Goal: Information Seeking & Learning: Learn about a topic

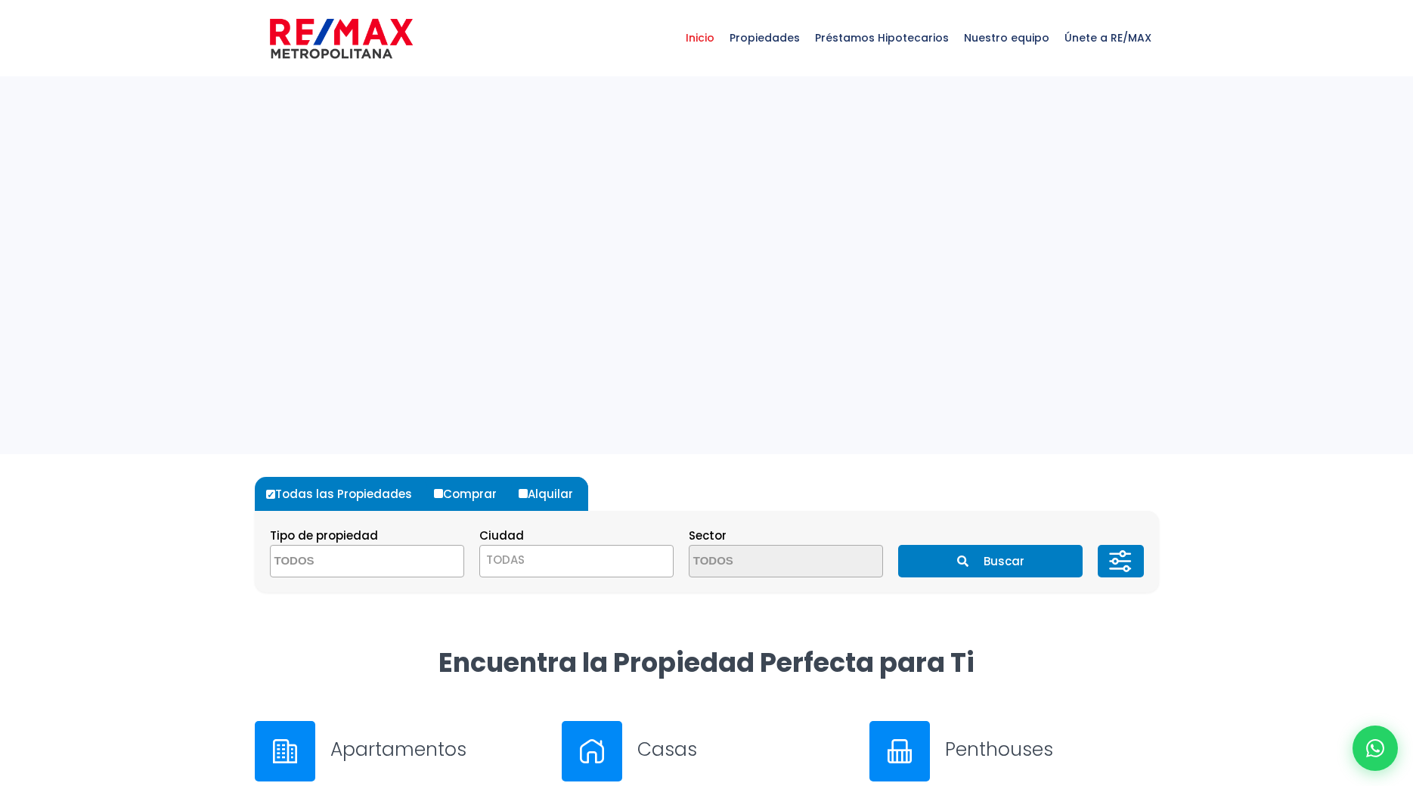
select select
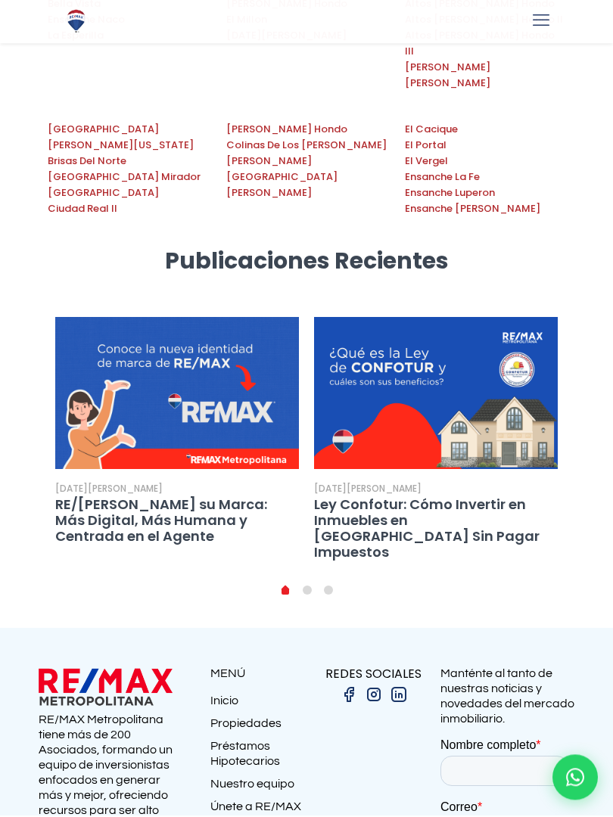
scroll to position [2522, 0]
click at [340, 585] on ul "0 1 2" at bounding box center [306, 592] width 517 height 15
click at [317, 392] on div "1 de agosto de 2025 Encaje Legal en República Dominicana: Su Impacto en los Pré…" at bounding box center [306, 459] width 517 height 281
click at [307, 585] on li "1" at bounding box center [306, 592] width 21 height 15
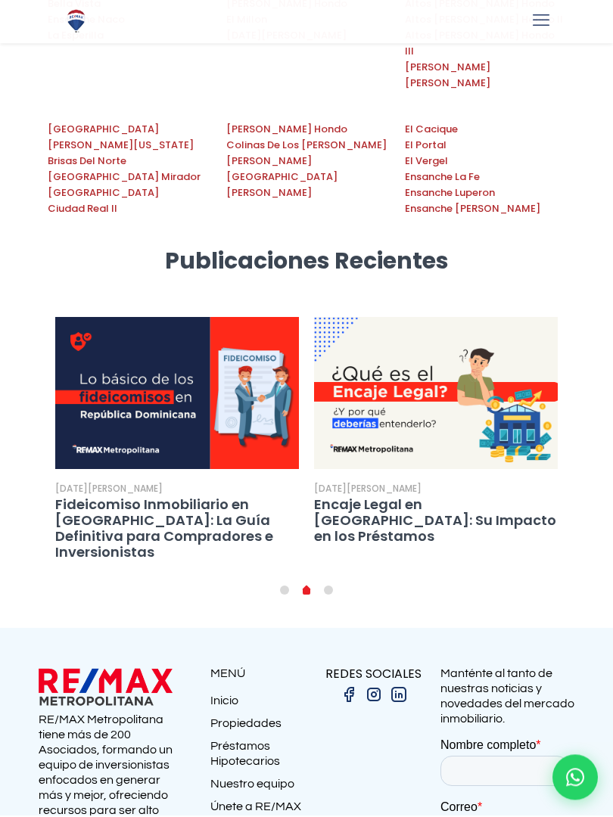
click at [476, 319] on img at bounding box center [435, 395] width 243 height 152
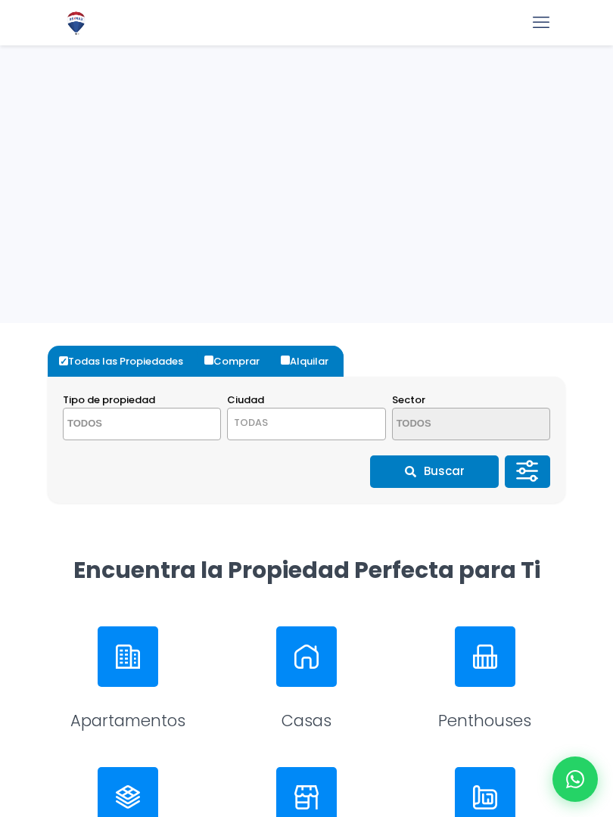
select select
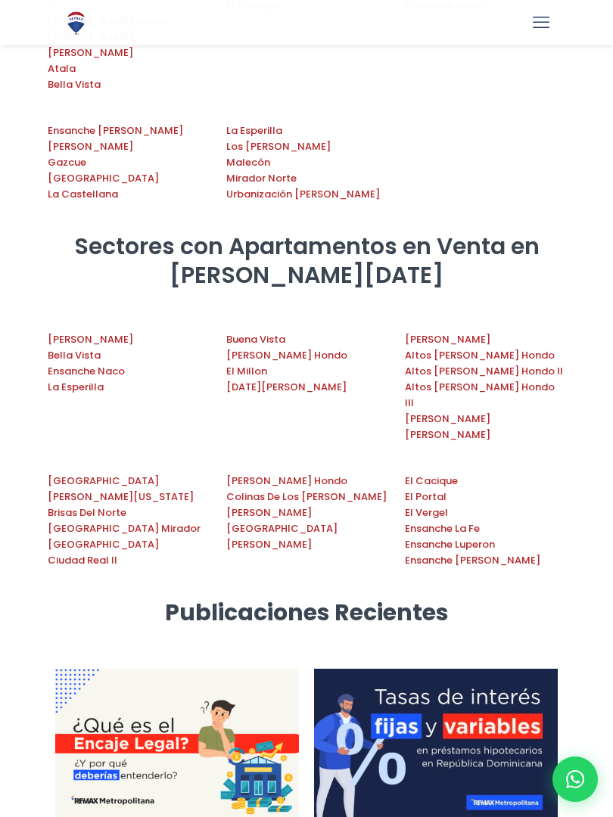
click at [552, 668] on link "next slide" at bounding box center [535, 808] width 45 height 281
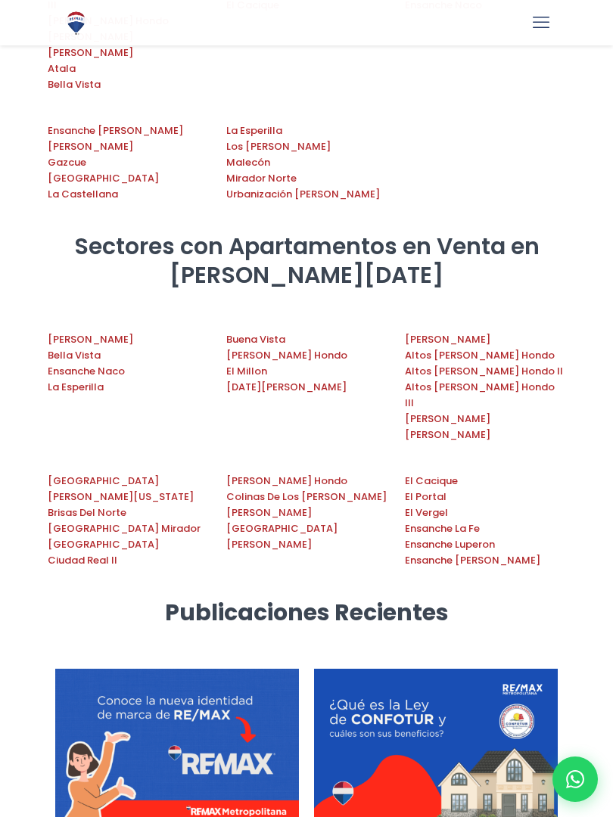
click at [552, 668] on link "next slide" at bounding box center [535, 808] width 45 height 281
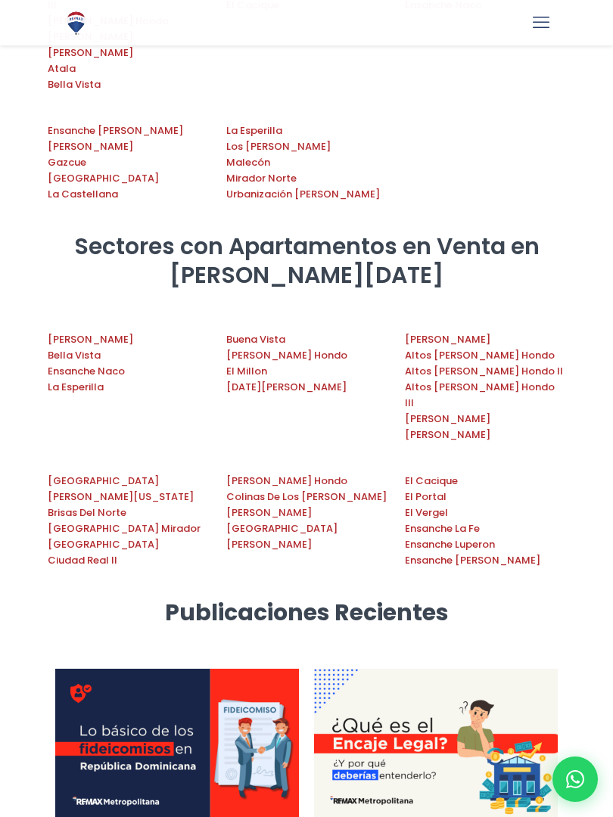
click at [552, 668] on link "next slide" at bounding box center [535, 808] width 45 height 281
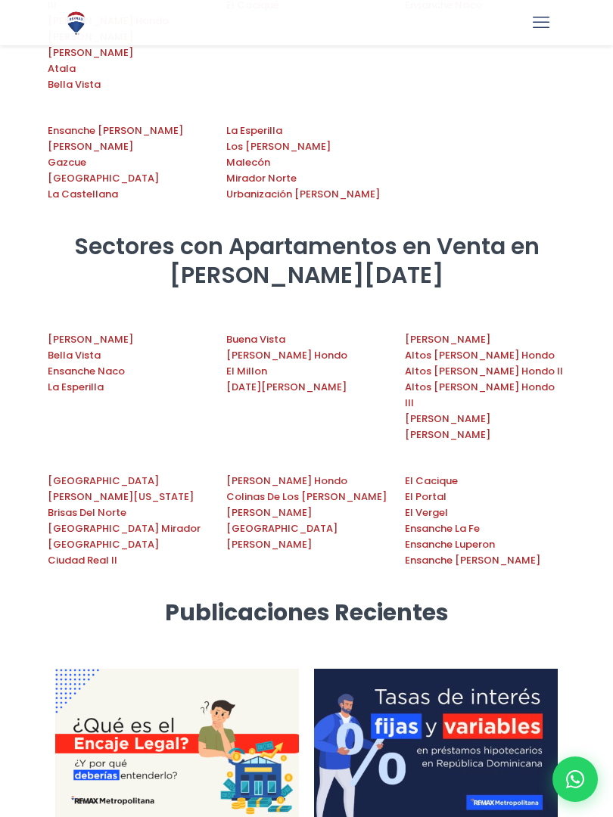
click at [552, 668] on link "next slide" at bounding box center [535, 808] width 45 height 281
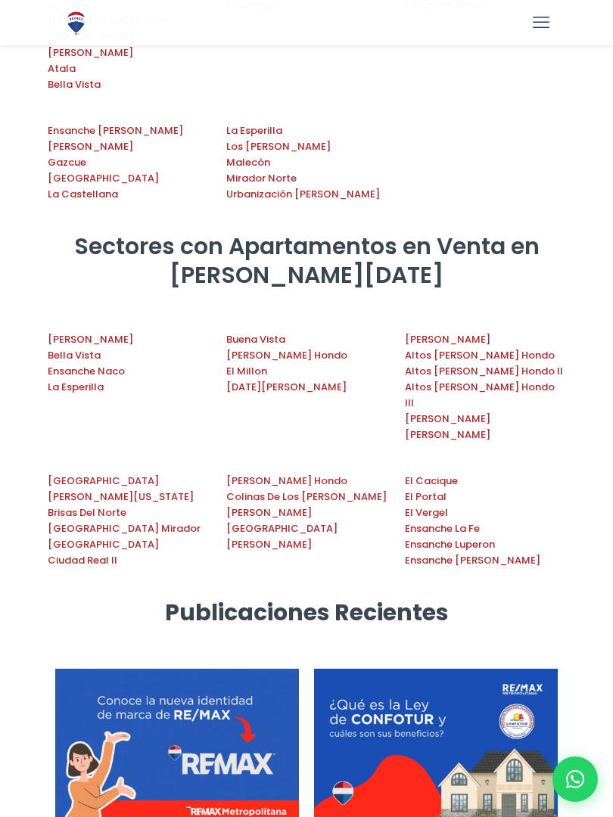
click at [55, 668] on link "previous slide" at bounding box center [76, 808] width 45 height 281
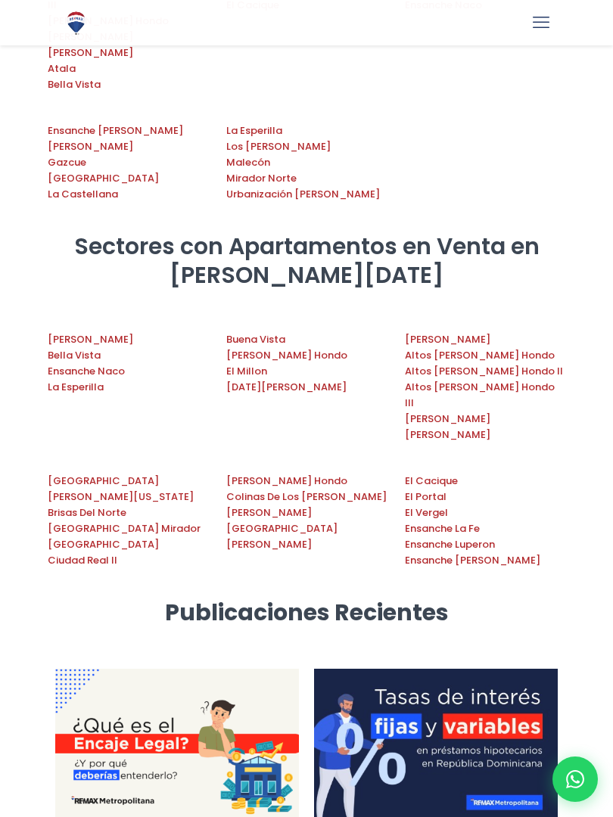
click at [55, 668] on link "previous slide" at bounding box center [76, 808] width 45 height 281
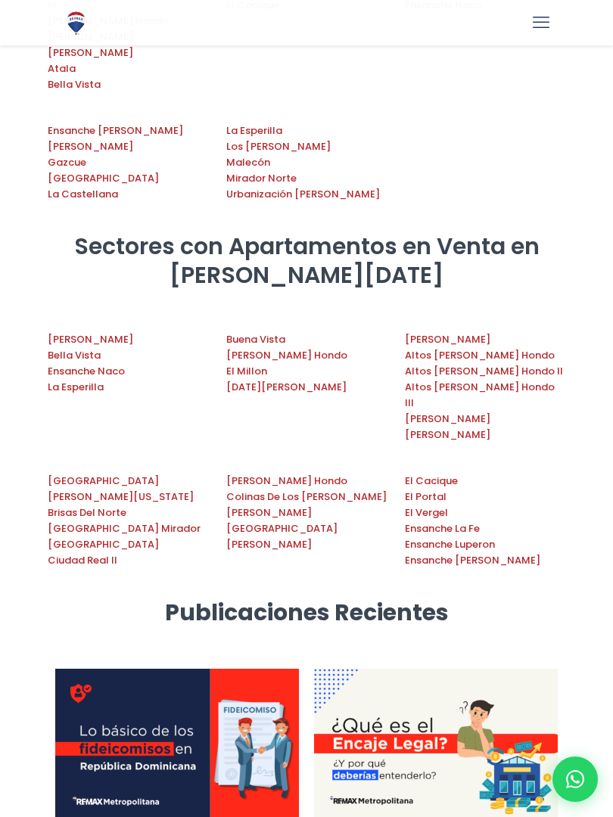
click at [463, 668] on div "1 de agosto de 2025 Encaje Legal en República Dominicana: Su Impacto en los Pré…" at bounding box center [306, 823] width 535 height 311
click at [550, 668] on link "next slide" at bounding box center [535, 808] width 45 height 281
click at [595, 598] on div at bounding box center [306, 788] width 613 height 381
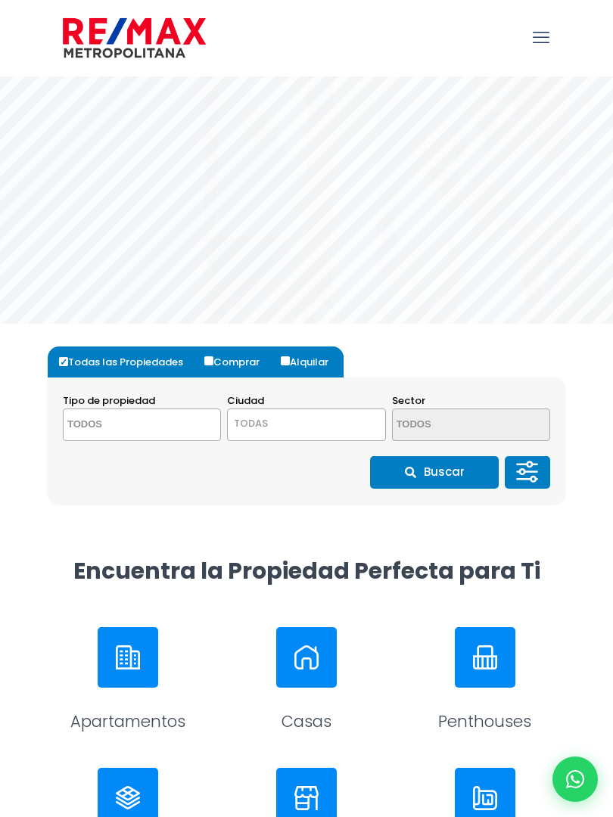
select select
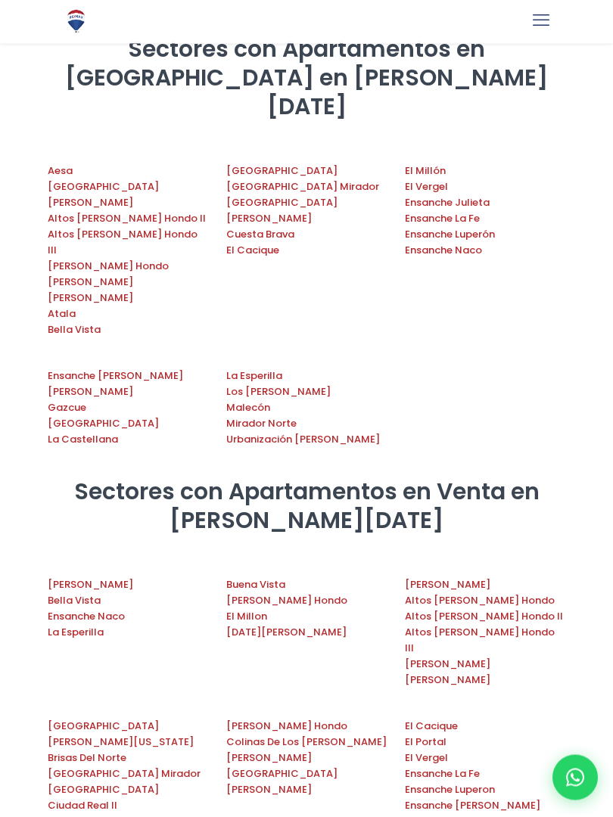
scroll to position [2552, 0]
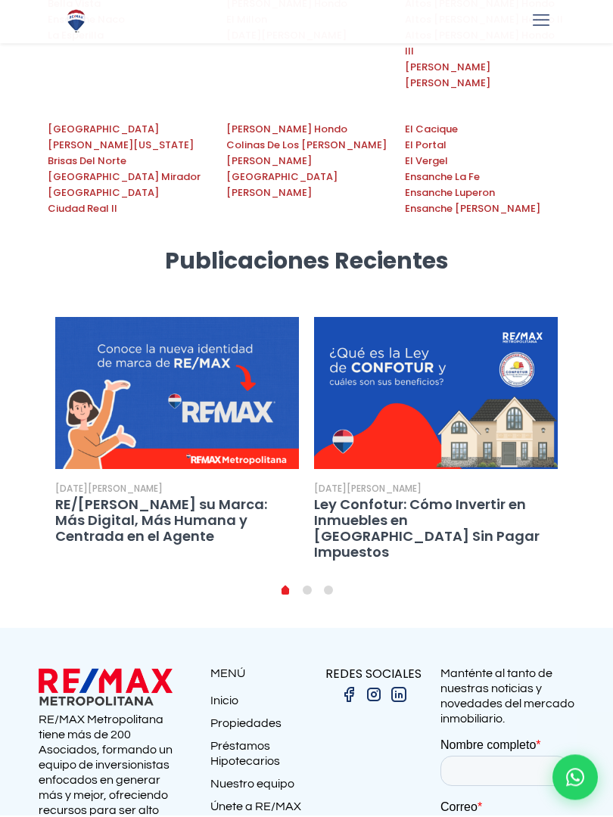
click at [560, 390] on div "1 de agosto de 2025 Encaje Legal en República Dominicana: Su Impacto en los Pré…" at bounding box center [306, 459] width 517 height 281
click at [536, 389] on link "next slide" at bounding box center [535, 459] width 45 height 281
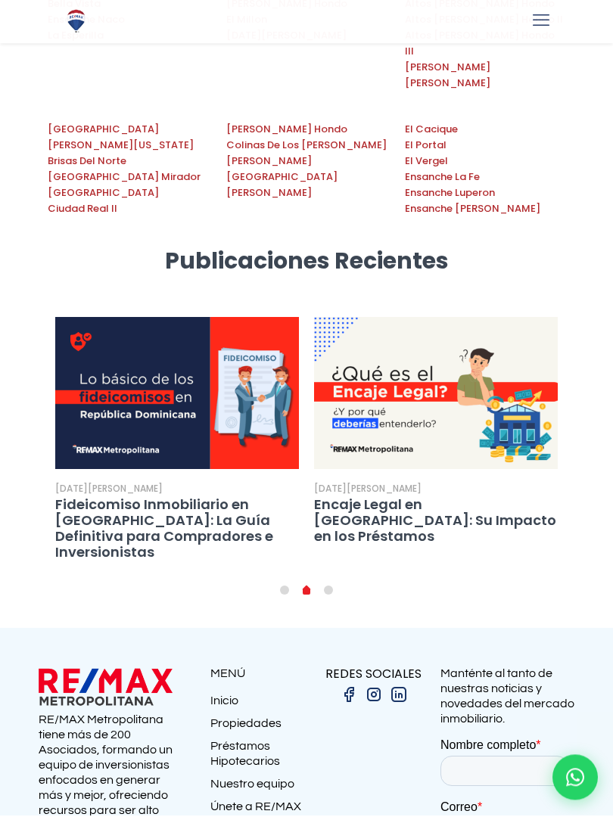
click at [529, 423] on div "1 de agosto de 2025 Encaje Legal en República Dominicana: Su Impacto en los Pré…" at bounding box center [306, 474] width 535 height 311
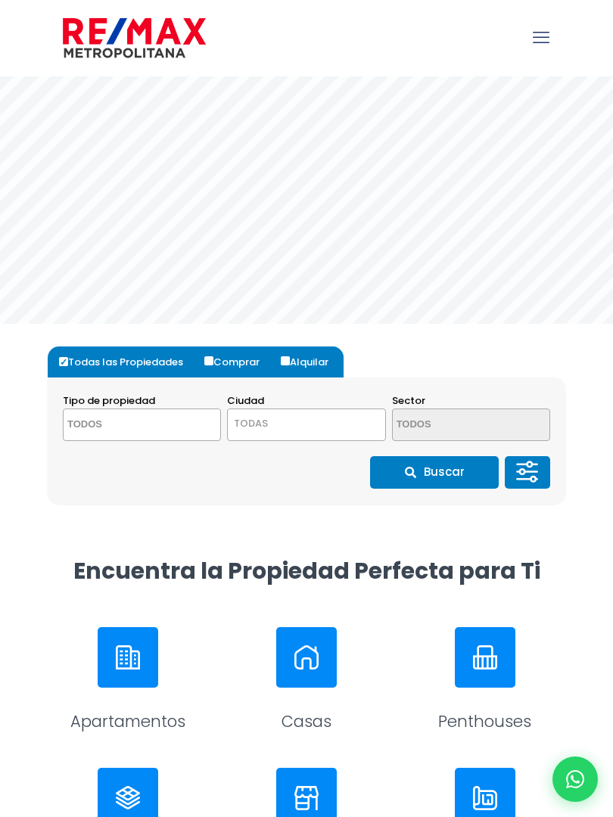
select select
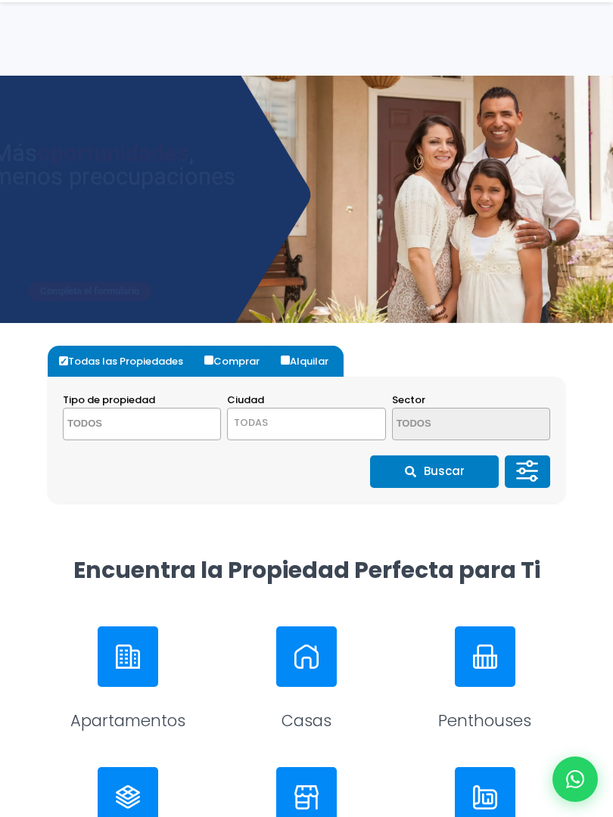
select select
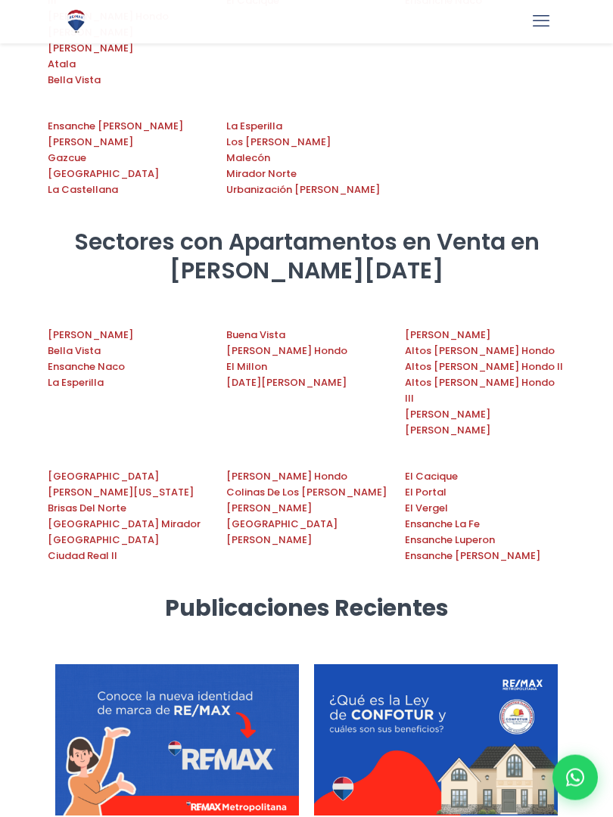
scroll to position [2552, 0]
